Goal: Information Seeking & Learning: Compare options

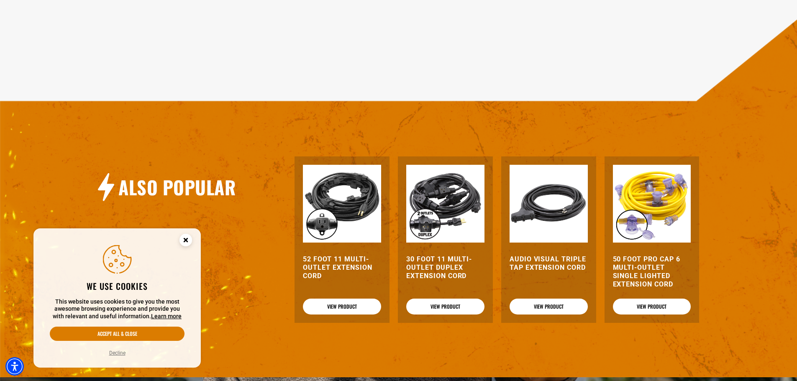
scroll to position [753, 0]
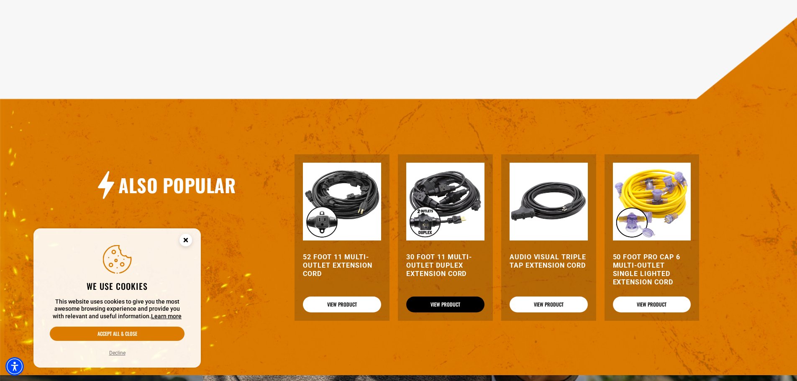
click at [441, 302] on link "View Product" at bounding box center [445, 305] width 78 height 16
